Goal: Transaction & Acquisition: Purchase product/service

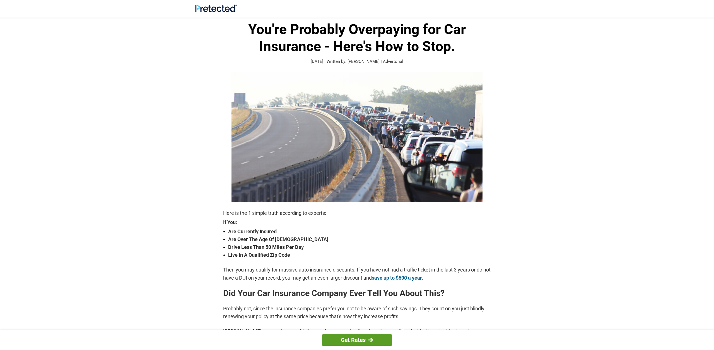
click at [341, 337] on link "Get Rates" at bounding box center [357, 339] width 70 height 11
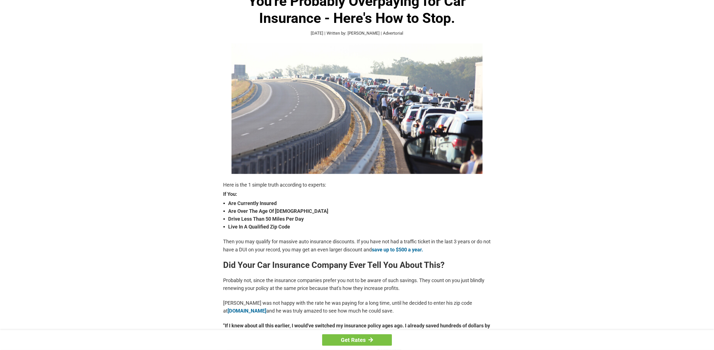
scroll to position [28, 0]
click at [359, 340] on link "Get Rates" at bounding box center [357, 339] width 70 height 11
